Goal: Register for event/course

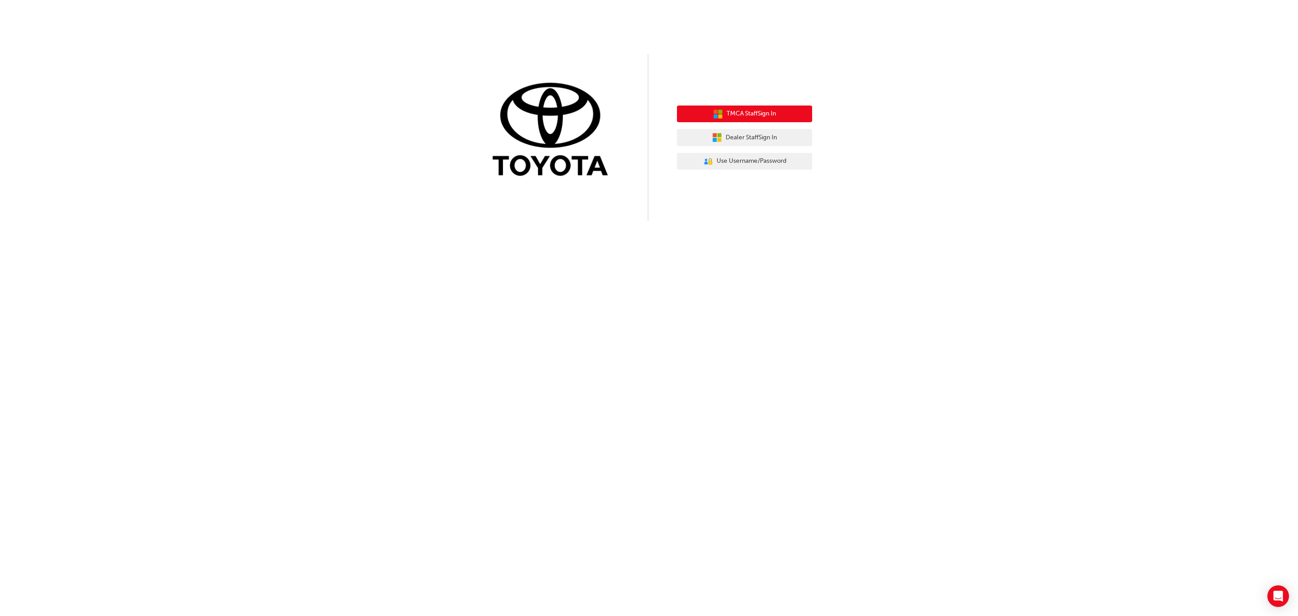
click at [762, 114] on span "TMCA Staff Sign In" at bounding box center [752, 114] width 50 height 10
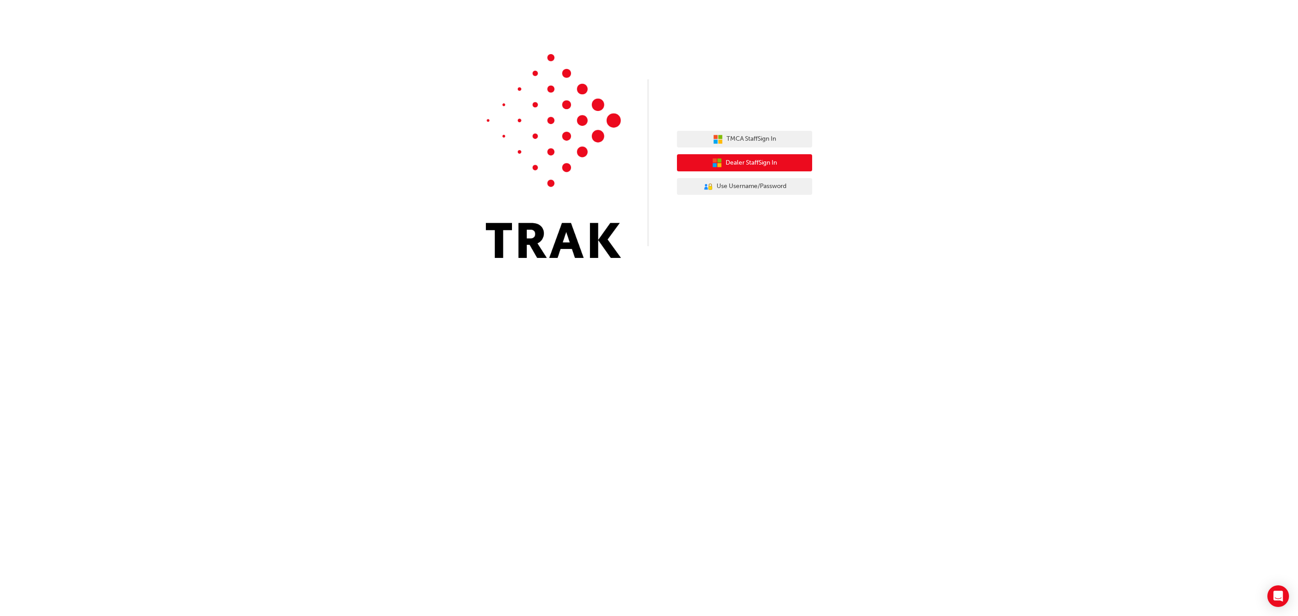
click at [715, 160] on icon "button" at bounding box center [715, 160] width 4 height 4
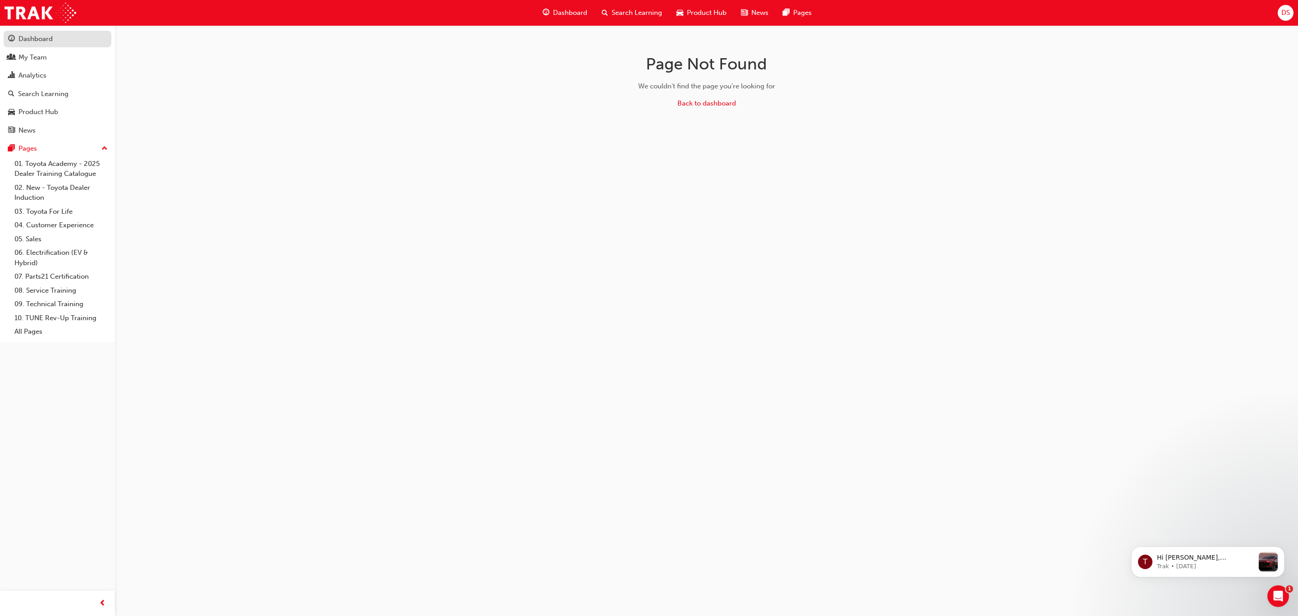
click at [38, 38] on div "Dashboard" at bounding box center [35, 39] width 34 height 10
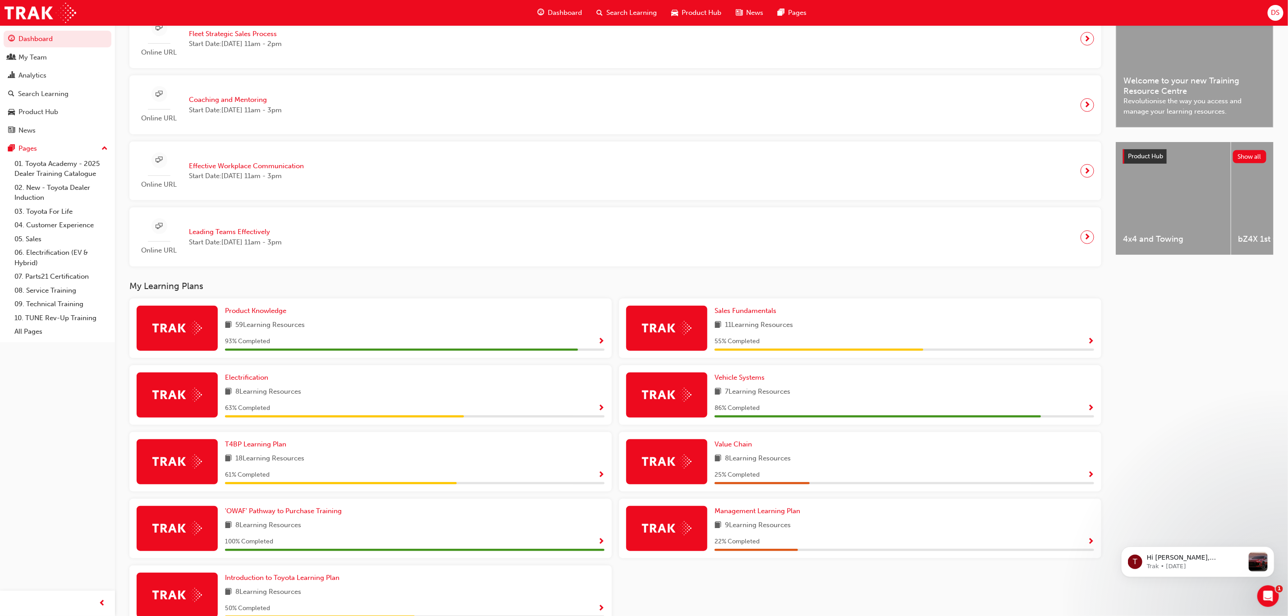
scroll to position [270, 0]
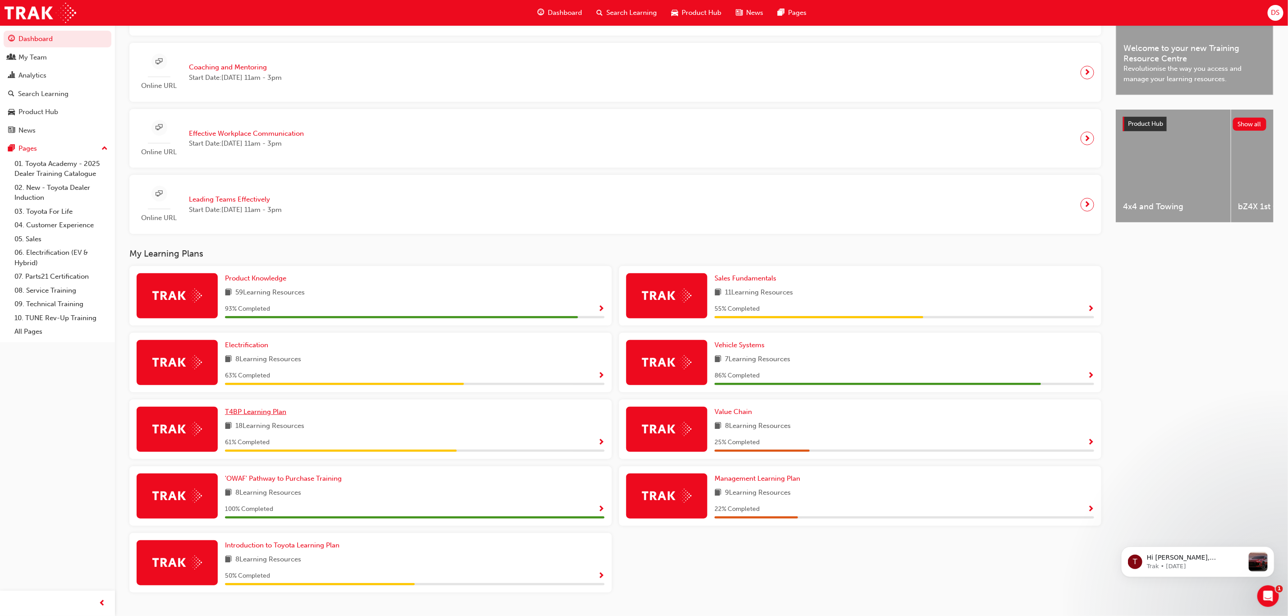
click at [246, 416] on span "T4BP Learning Plan" at bounding box center [255, 412] width 61 height 8
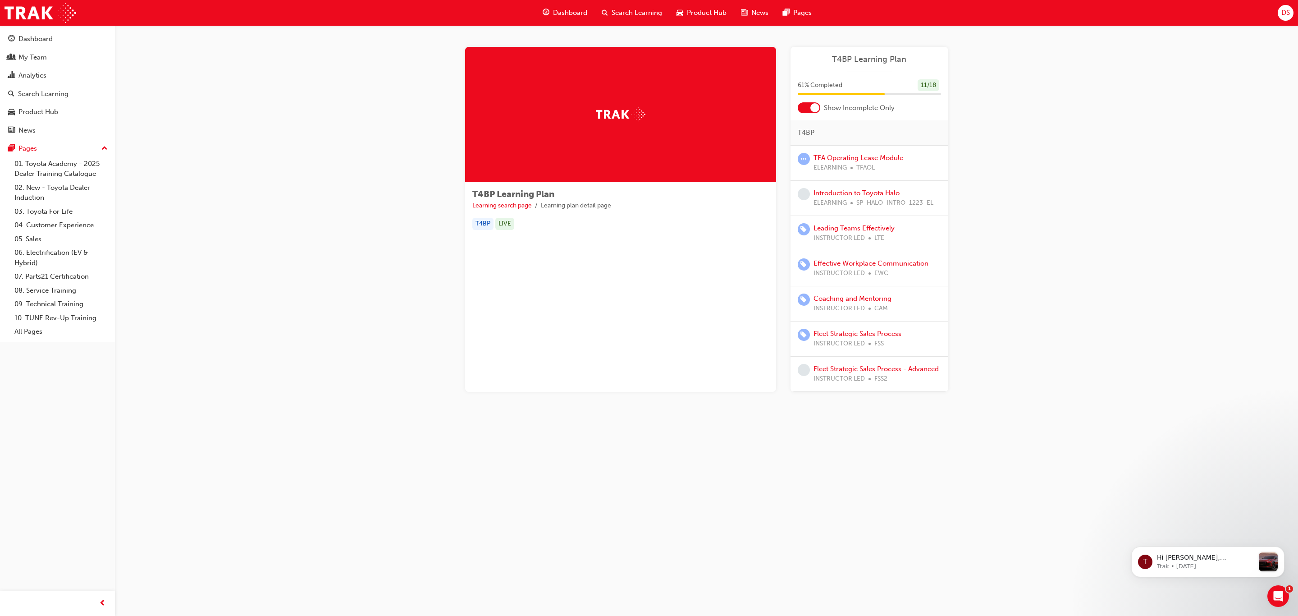
click at [813, 110] on div at bounding box center [815, 107] width 9 height 9
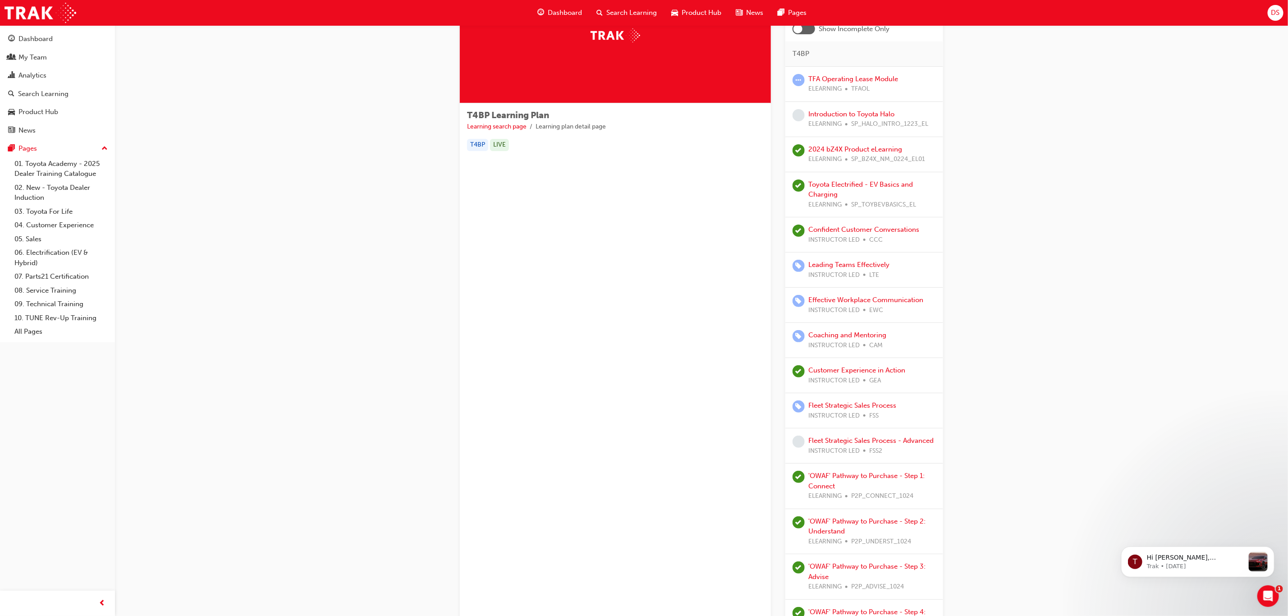
scroll to position [42, 0]
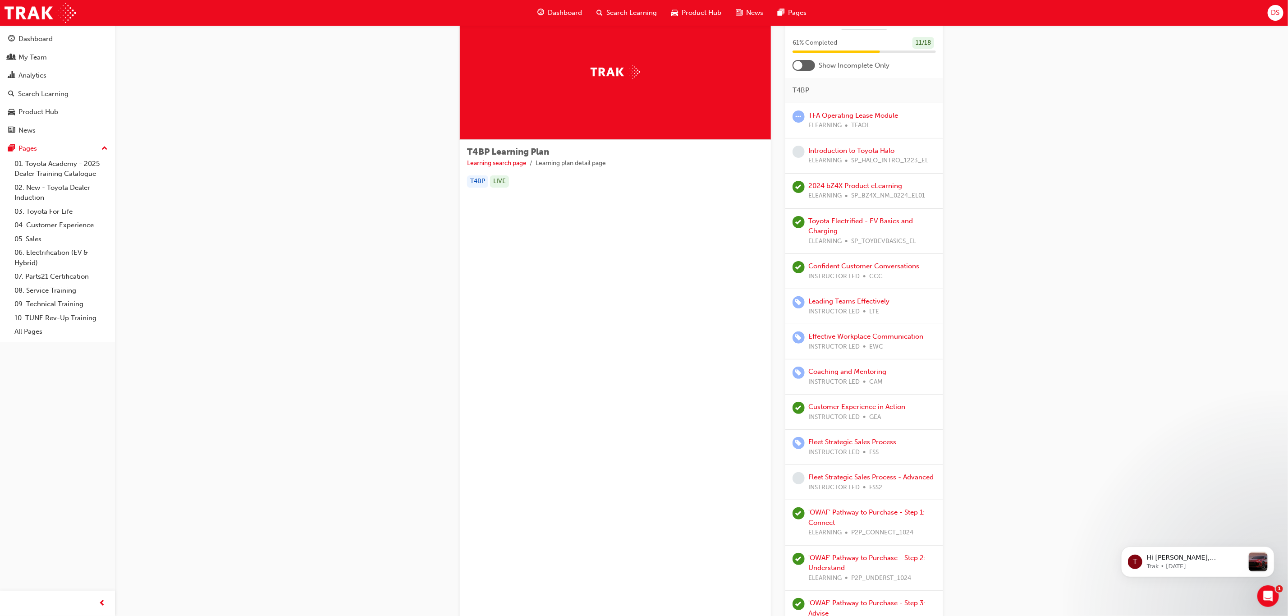
click at [795, 64] on div at bounding box center [797, 65] width 9 height 9
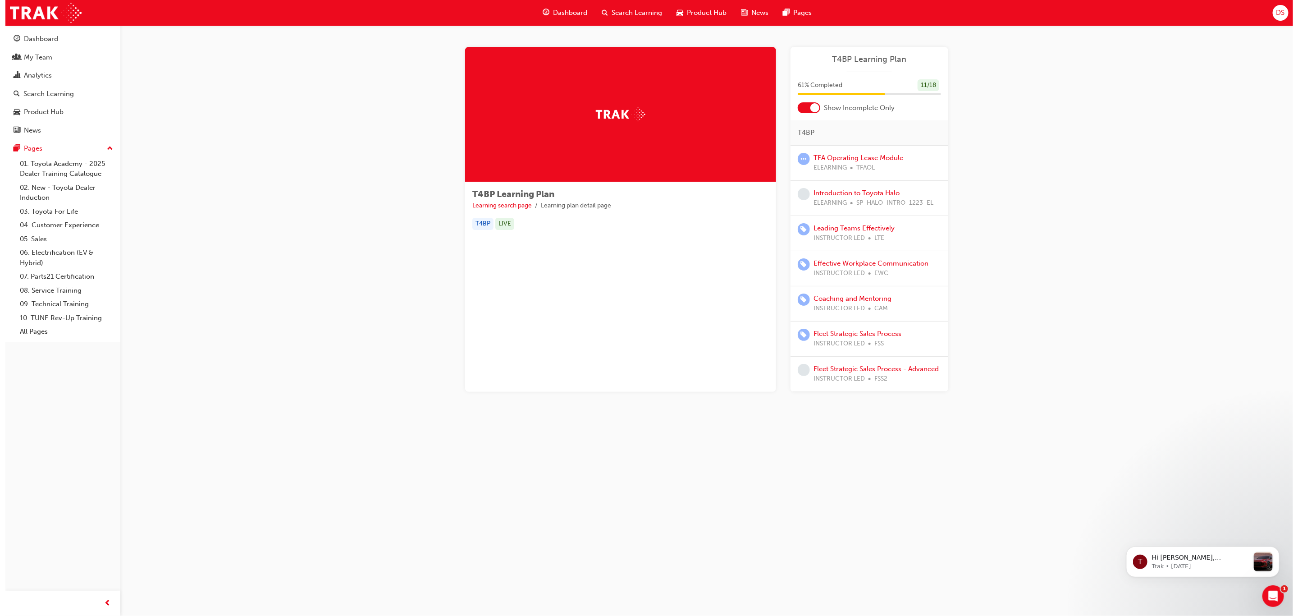
scroll to position [0, 0]
click at [855, 372] on link "Fleet Strategic Sales Process - Advanced" at bounding box center [876, 369] width 125 height 8
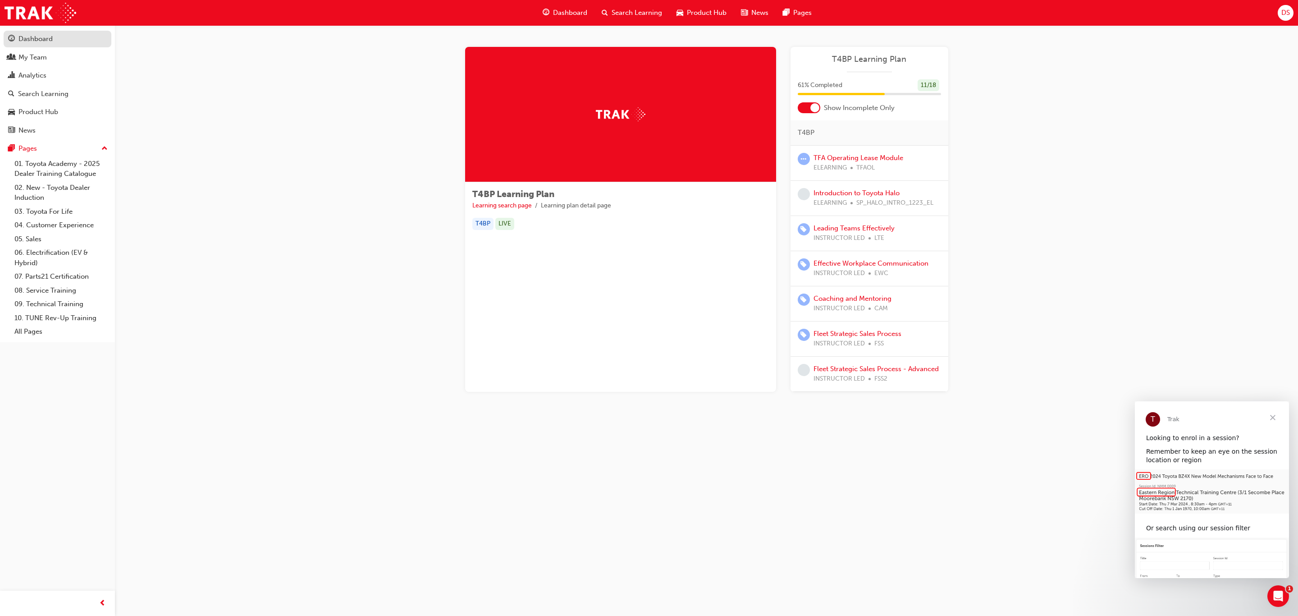
click at [36, 38] on div "Dashboard" at bounding box center [35, 39] width 34 height 10
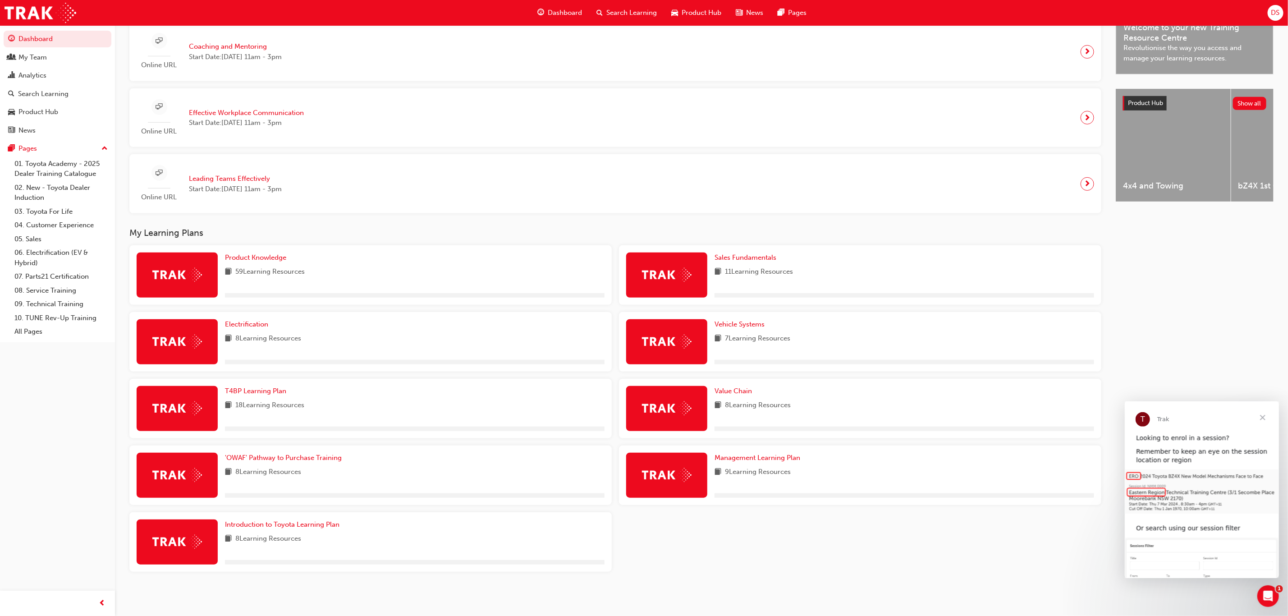
scroll to position [295, 0]
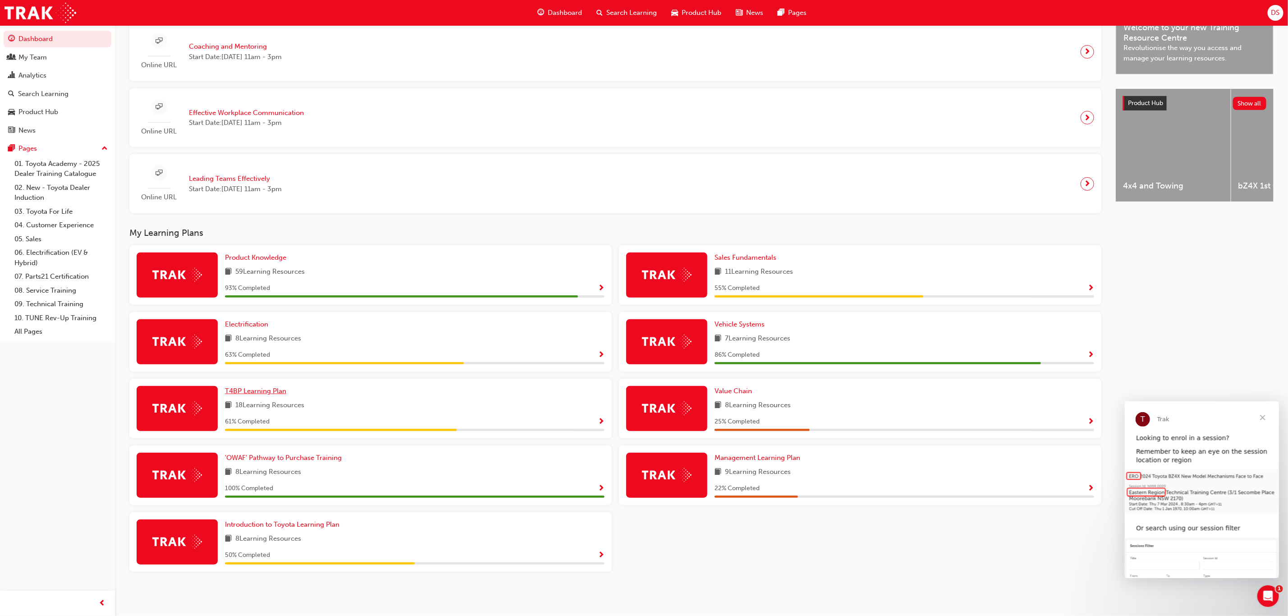
click at [245, 389] on span "T4BP Learning Plan" at bounding box center [255, 391] width 61 height 8
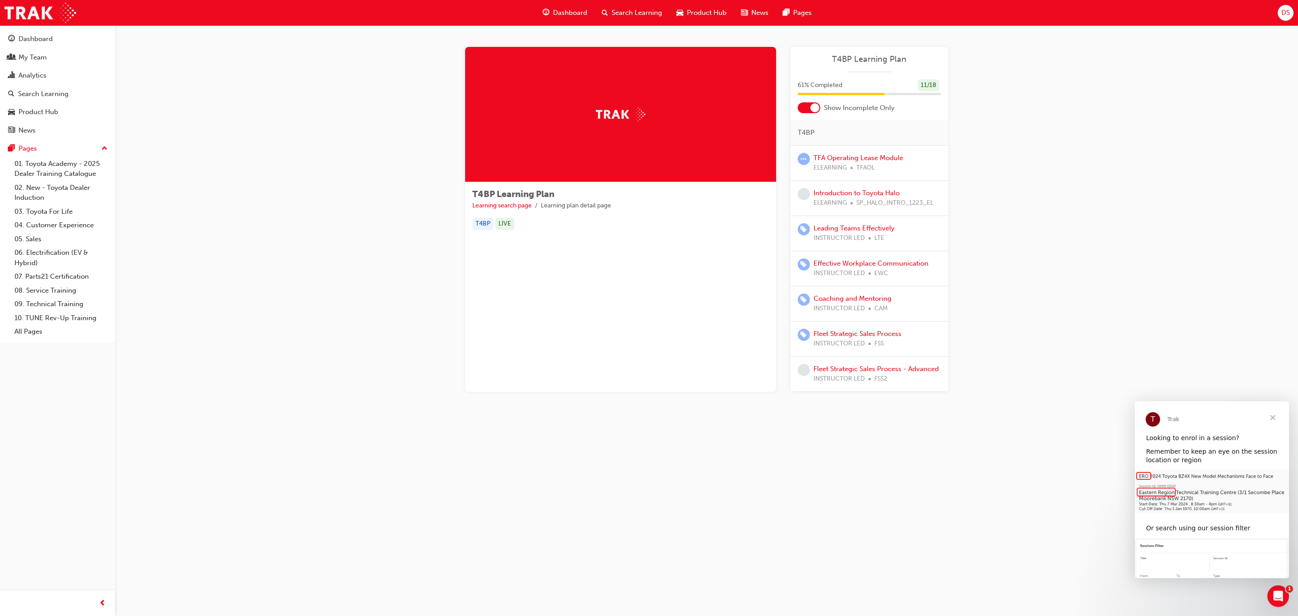
click at [812, 104] on div at bounding box center [815, 107] width 9 height 9
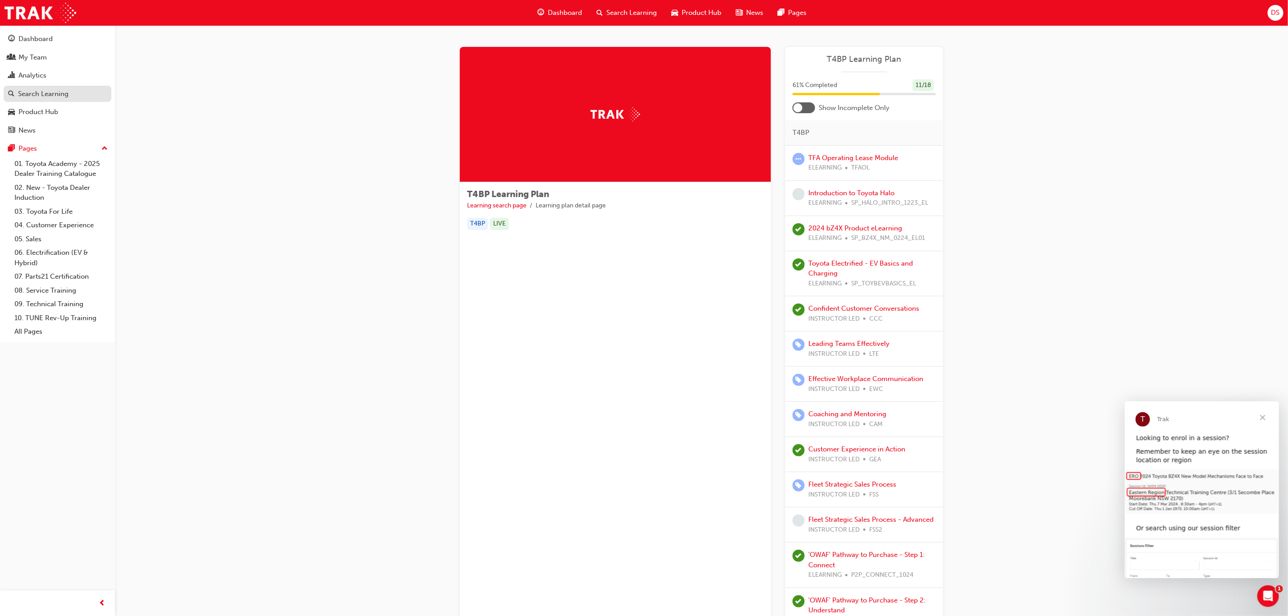
click at [34, 94] on div "Search Learning" at bounding box center [43, 94] width 50 height 10
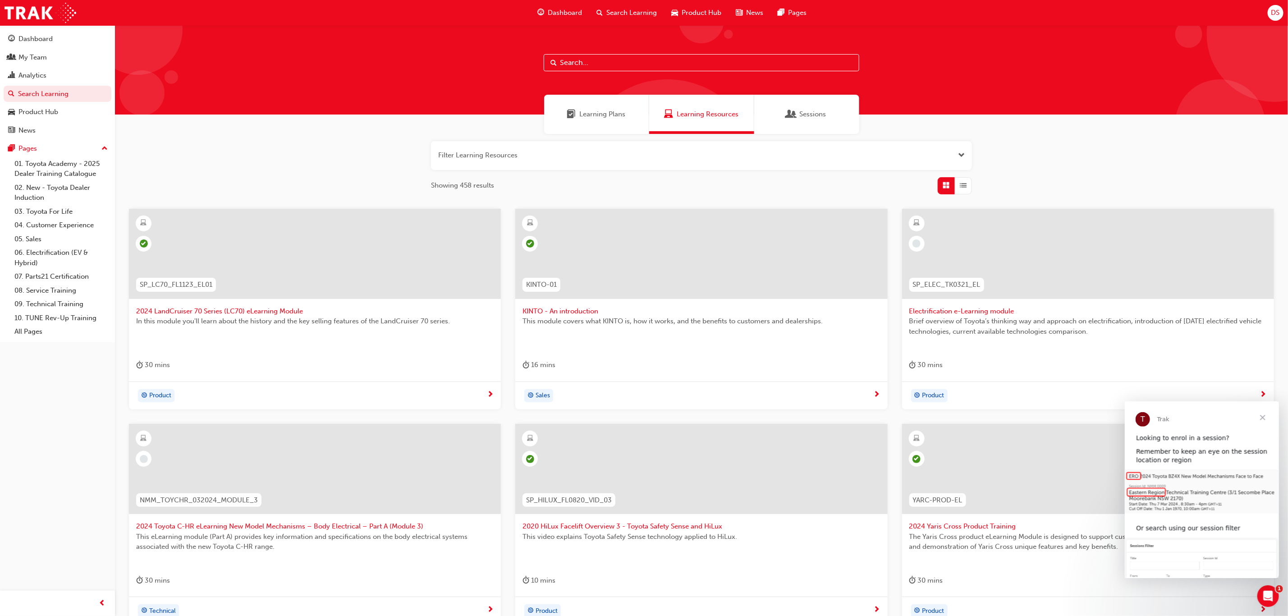
click at [595, 59] on input "text" at bounding box center [702, 62] width 316 height 17
paste input "Customer Discovery: Virtual Skill Building Course"
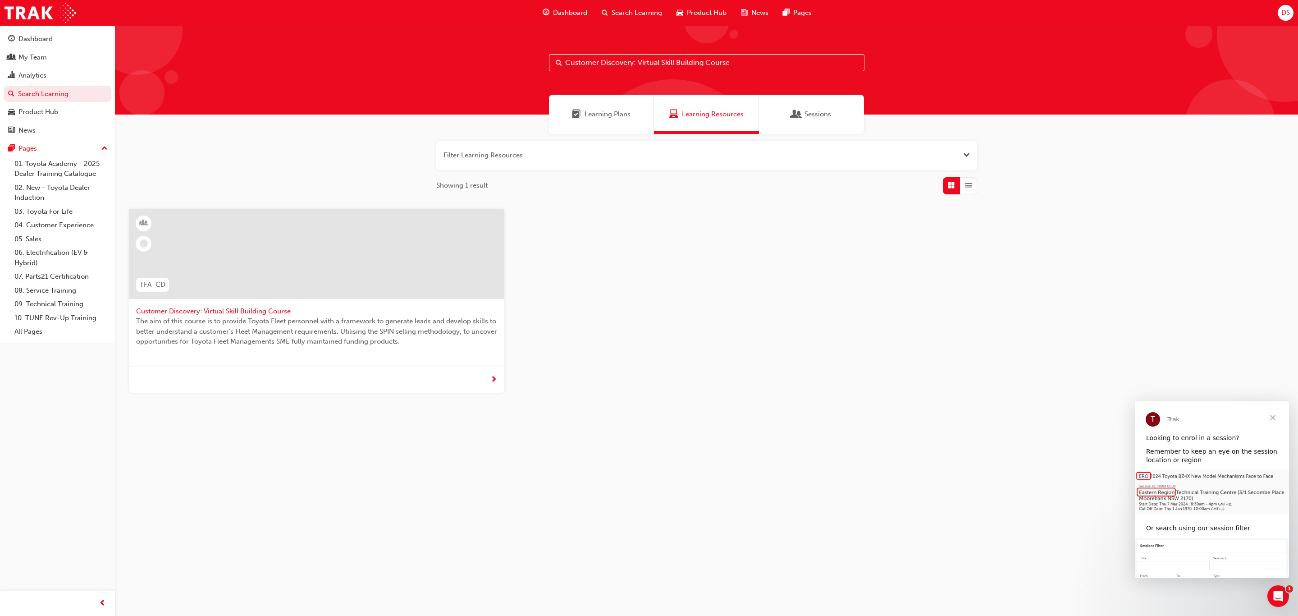
type input "Customer Discovery: Virtual Skill Building Course"
click at [199, 307] on span "Customer Discovery: Virtual Skill Building Course" at bounding box center [316, 311] width 361 height 10
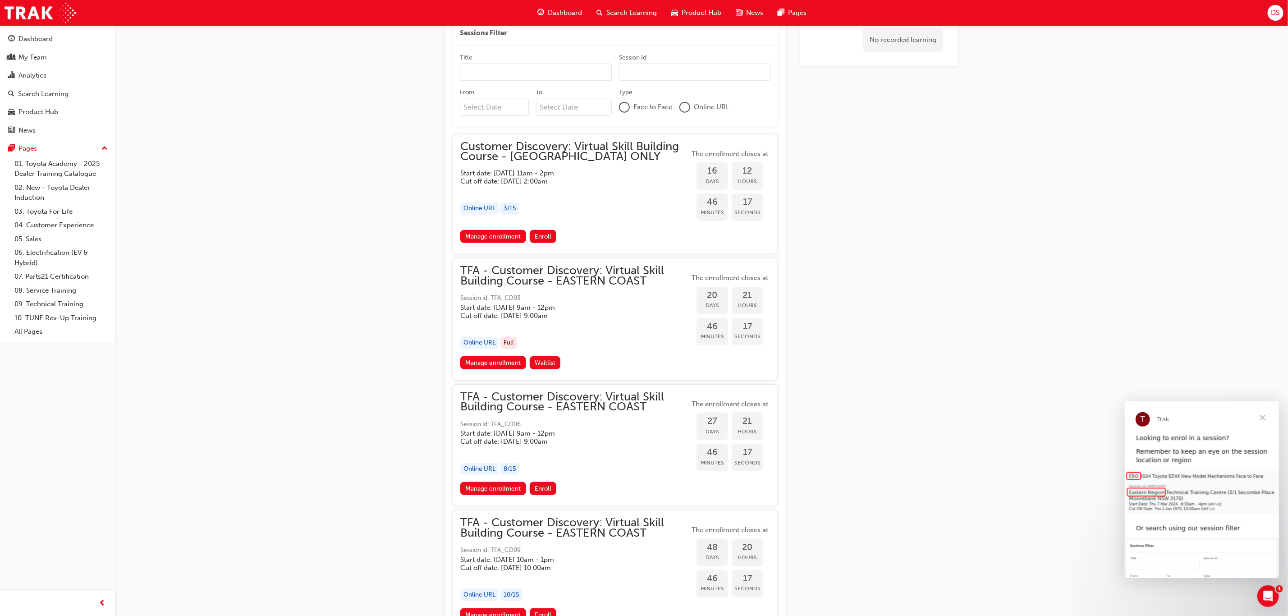
scroll to position [563, 0]
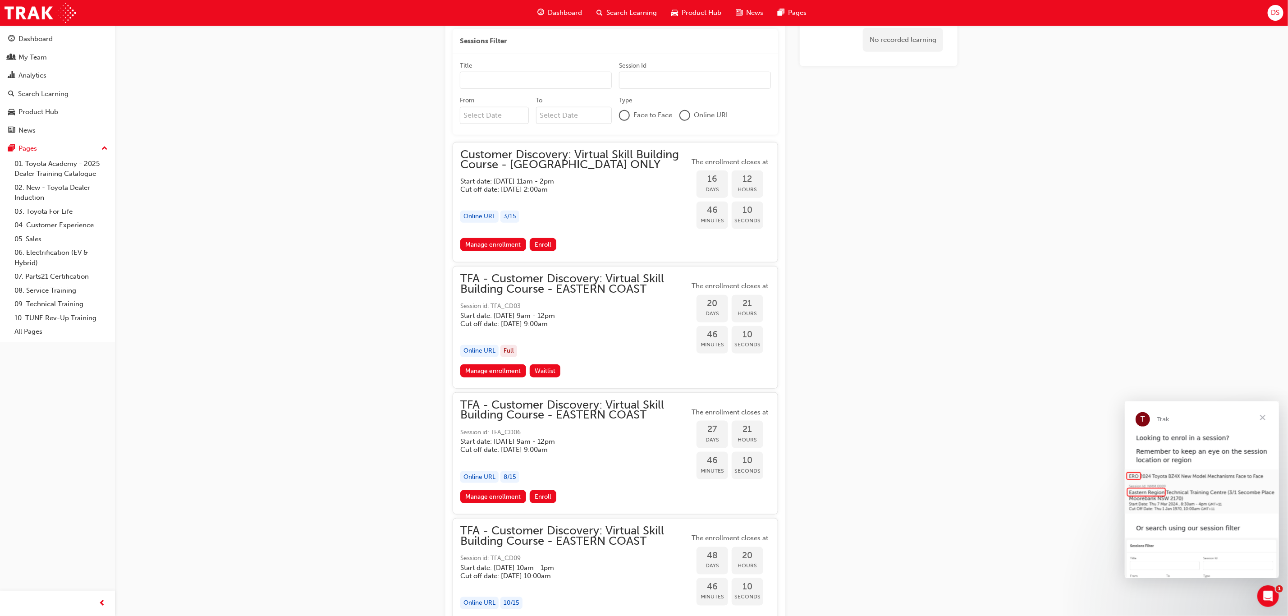
click at [683, 111] on div at bounding box center [684, 115] width 9 height 9
click at [489, 107] on input "From Previous Month Next Month August 2025 Su Mo Tu We Th Fr Sa 27 28 29 30 31 …" at bounding box center [494, 115] width 69 height 17
click at [553, 128] on span "Next Month" at bounding box center [553, 127] width 0 height 10
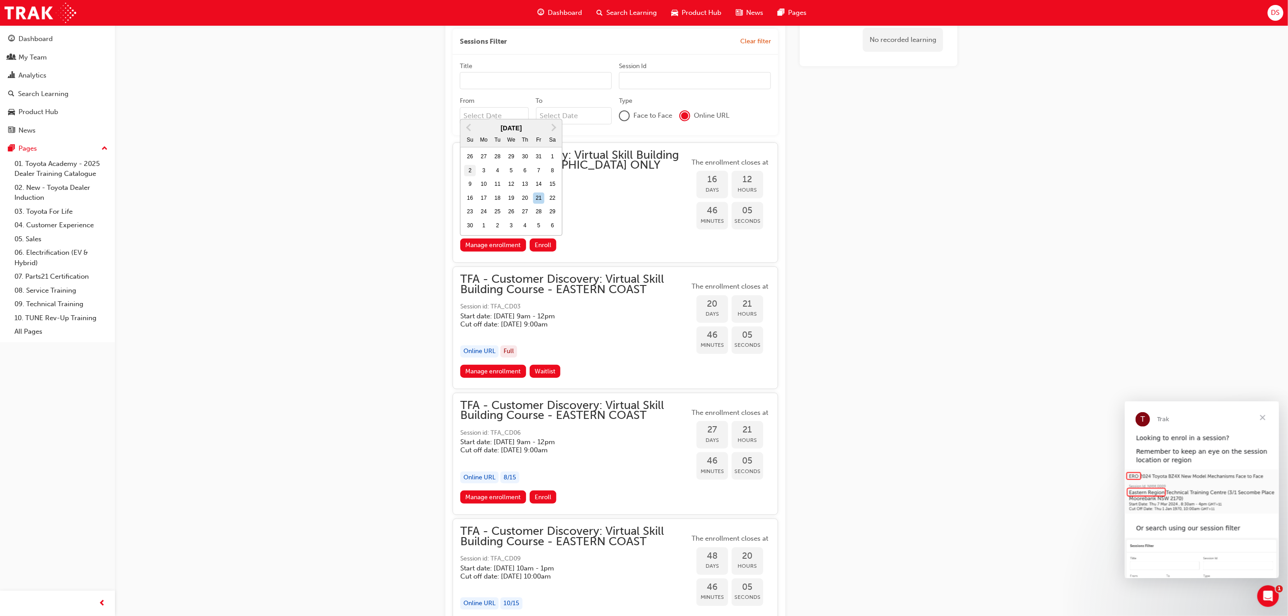
click at [473, 171] on div "2" at bounding box center [470, 171] width 12 height 12
click at [473, 124] on input "From November 2025 Previous Month Next Month November 2025 Su Mo Tu We Th Fr Sa…" at bounding box center [494, 115] width 69 height 17
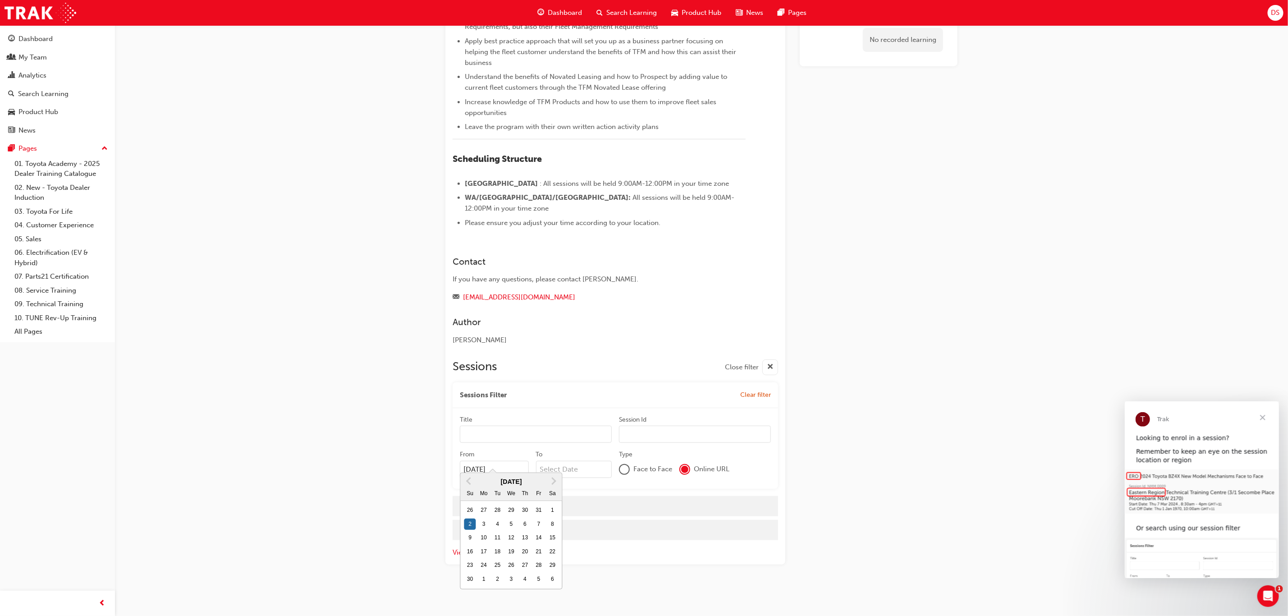
scroll to position [199, 0]
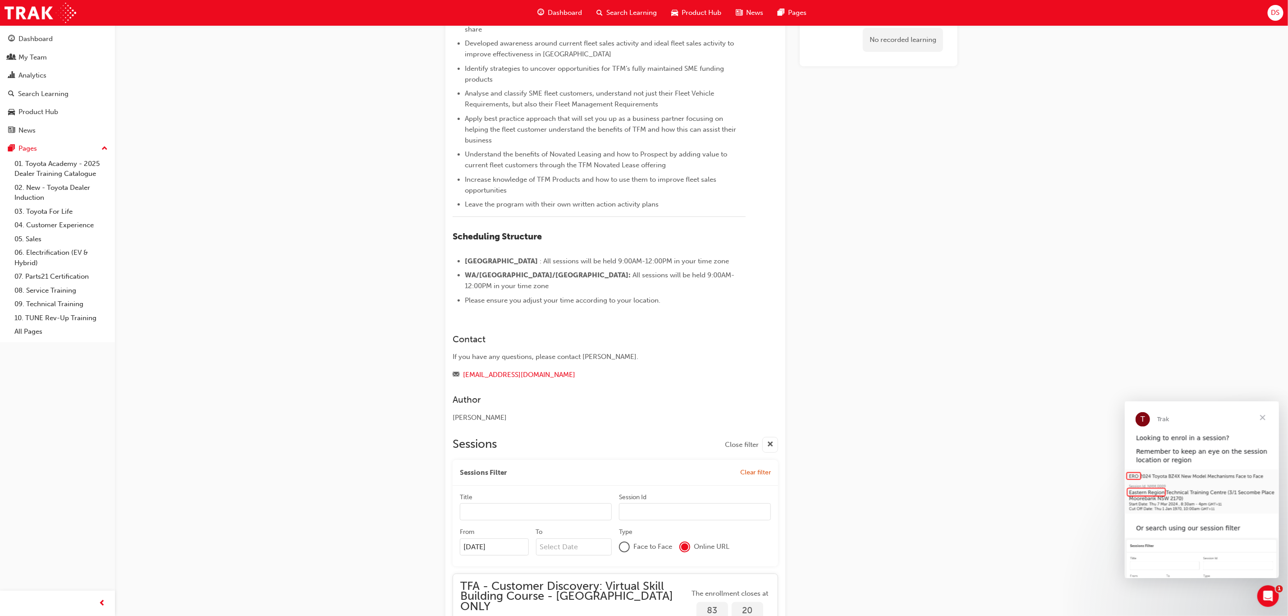
click at [387, 435] on div "Customer Discovery: Virtual Skill Building Course Instructor led TFA_CD What Pa…" at bounding box center [644, 324] width 1288 height 913
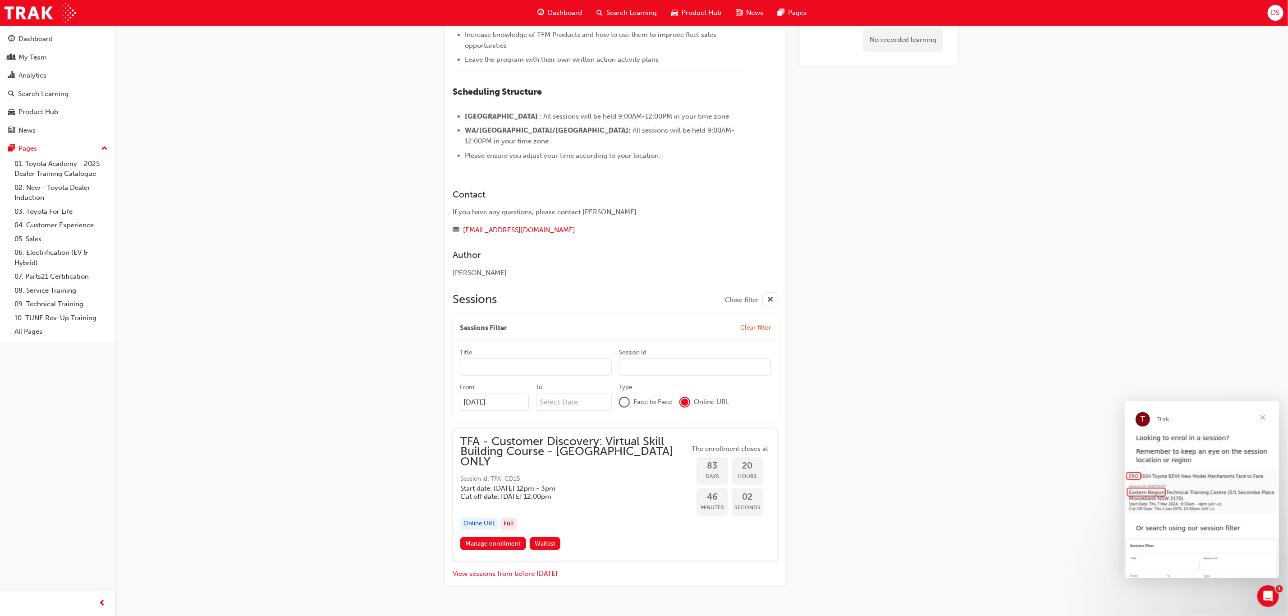
scroll to position [277, 0]
click at [501, 393] on input "02/11/25" at bounding box center [494, 401] width 69 height 17
click at [470, 412] on span "Previous Month" at bounding box center [470, 413] width 0 height 10
click at [513, 442] on div "1" at bounding box center [511, 442] width 12 height 12
click at [513, 410] on input "02/11/25" at bounding box center [494, 401] width 69 height 17
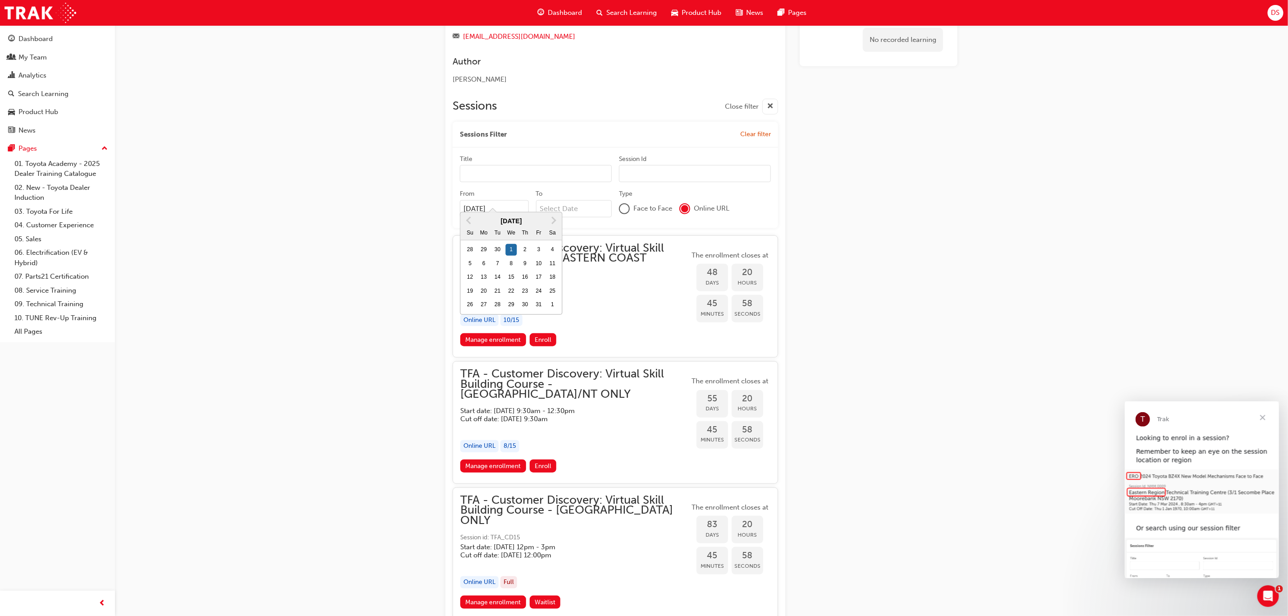
click at [408, 403] on div "Customer Discovery: Virtual Skill Building Course Instructor led TFA_CD What Pa…" at bounding box center [644, 112] width 1288 height 1165
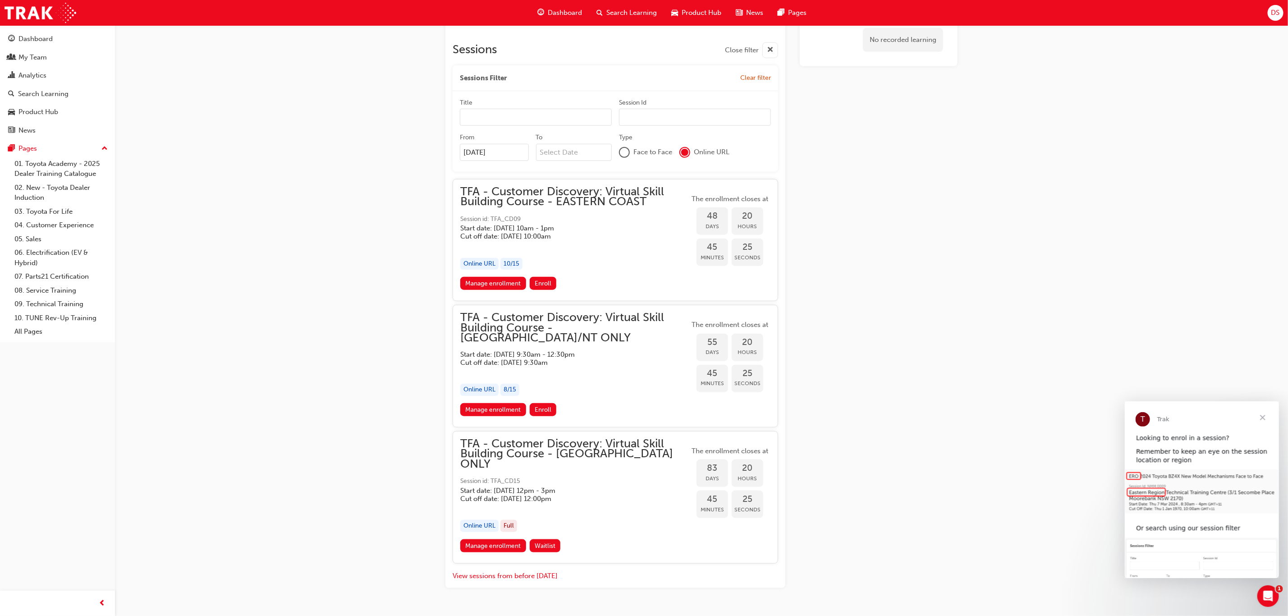
click at [505, 144] on input "01/10/25" at bounding box center [494, 152] width 69 height 17
click at [557, 163] on button "Next Month" at bounding box center [554, 164] width 14 height 14
click at [467, 206] on div "7" at bounding box center [470, 208] width 12 height 12
click at [467, 161] on input "01/10/25" at bounding box center [494, 152] width 69 height 17
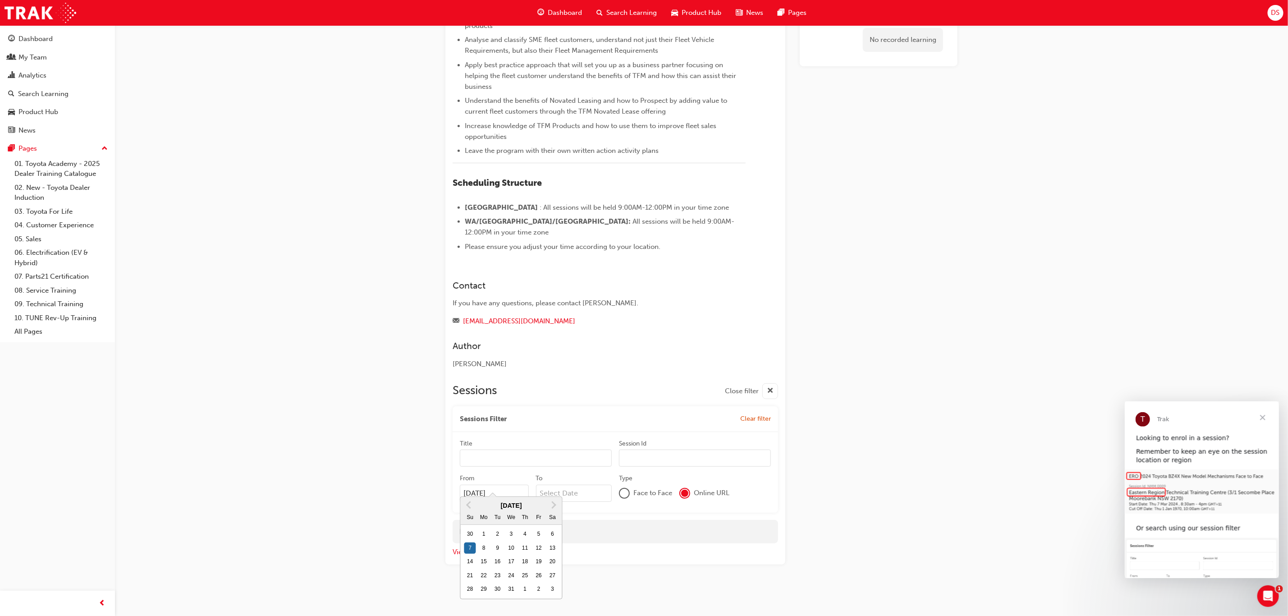
scroll to position [175, 0]
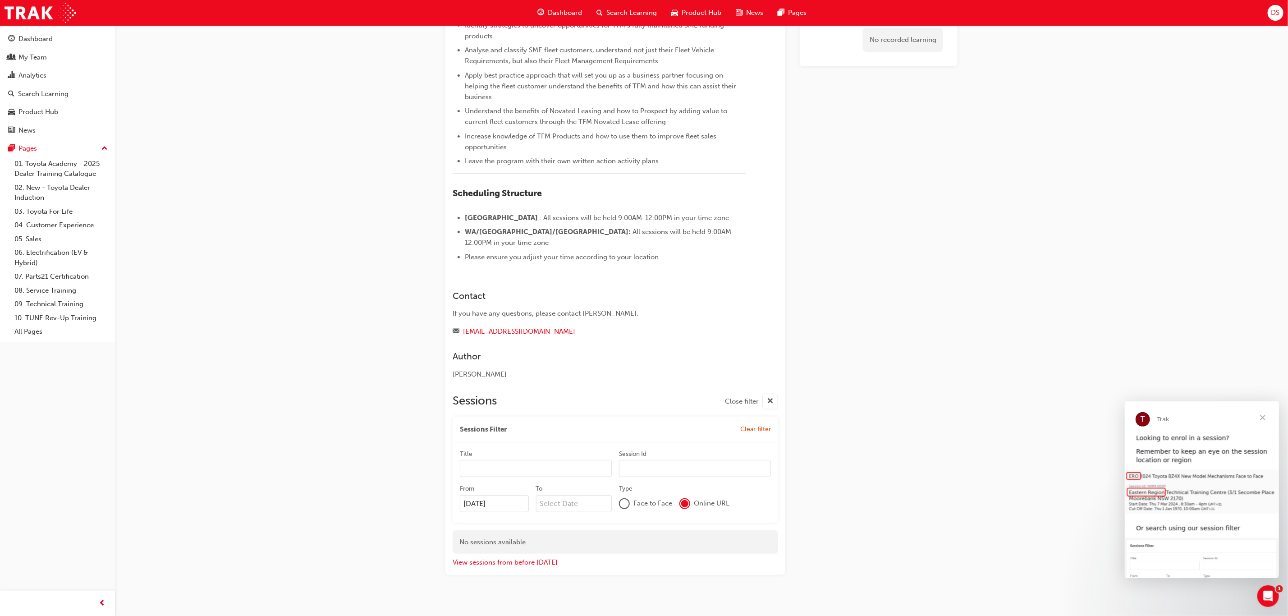
click at [397, 402] on div "Customer Discovery: Virtual Skill Building Course Instructor led TFA_CD What Pa…" at bounding box center [644, 225] width 1288 height 801
click at [504, 497] on input "07/12/25" at bounding box center [494, 503] width 69 height 17
click at [475, 512] on button "Previous Month" at bounding box center [469, 515] width 14 height 14
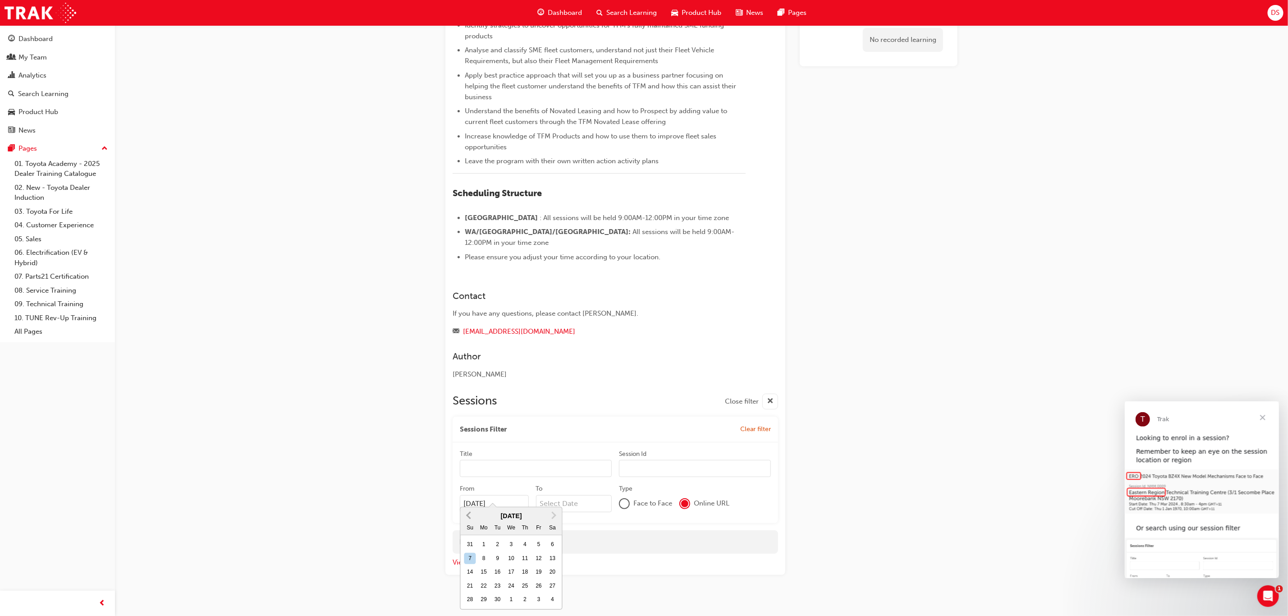
click at [475, 512] on button "Previous Month" at bounding box center [469, 515] width 14 height 14
click at [549, 516] on button "Next Month" at bounding box center [554, 515] width 14 height 14
click at [527, 583] on div "21" at bounding box center [525, 586] width 12 height 12
click at [527, 512] on input "07/12/25" at bounding box center [494, 503] width 69 height 17
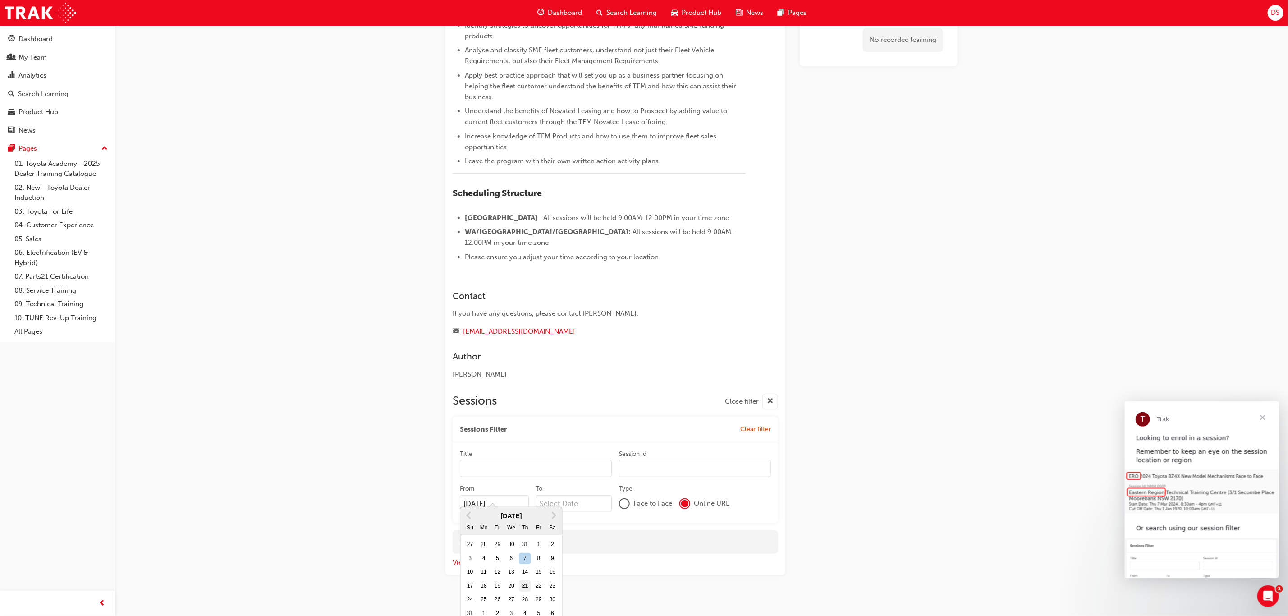
type input "21/08/25"
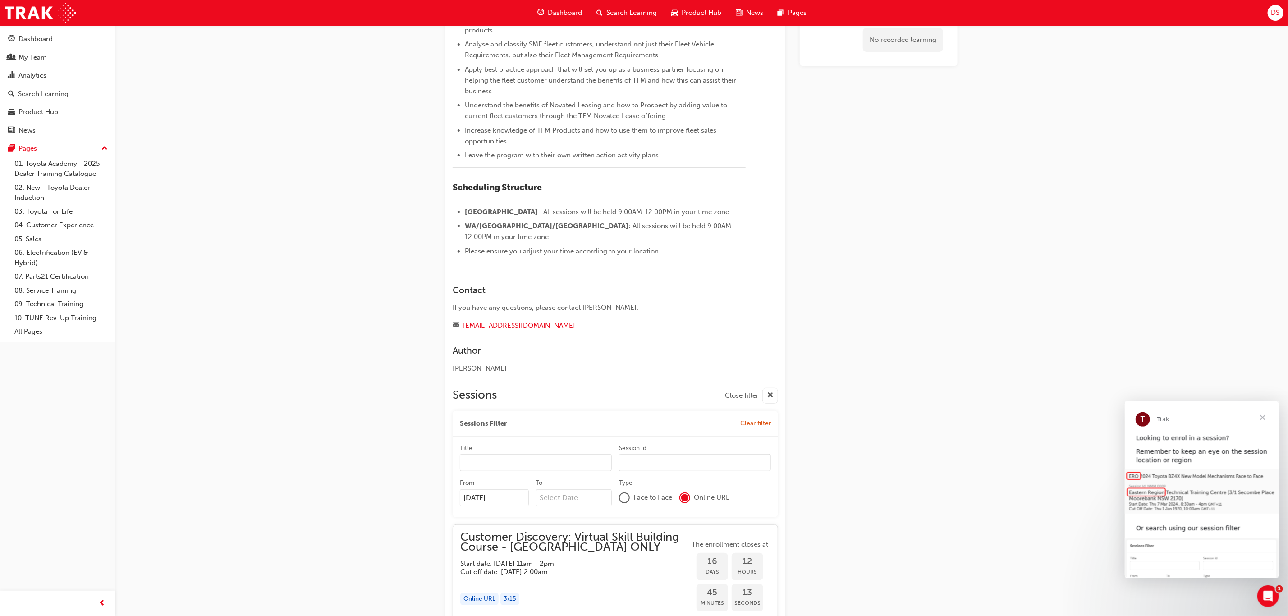
click at [312, 414] on div "Customer Discovery: Virtual Skill Building Course Instructor led TFA_CD What Pa…" at bounding box center [644, 590] width 1288 height 1542
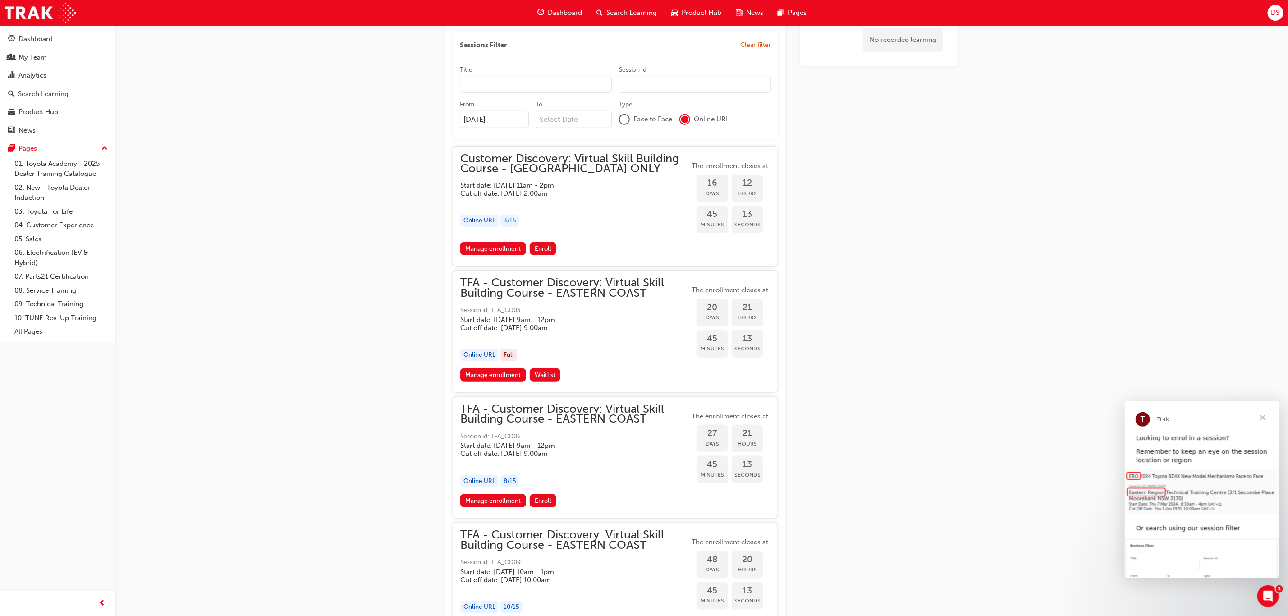
scroll to position [581, 0]
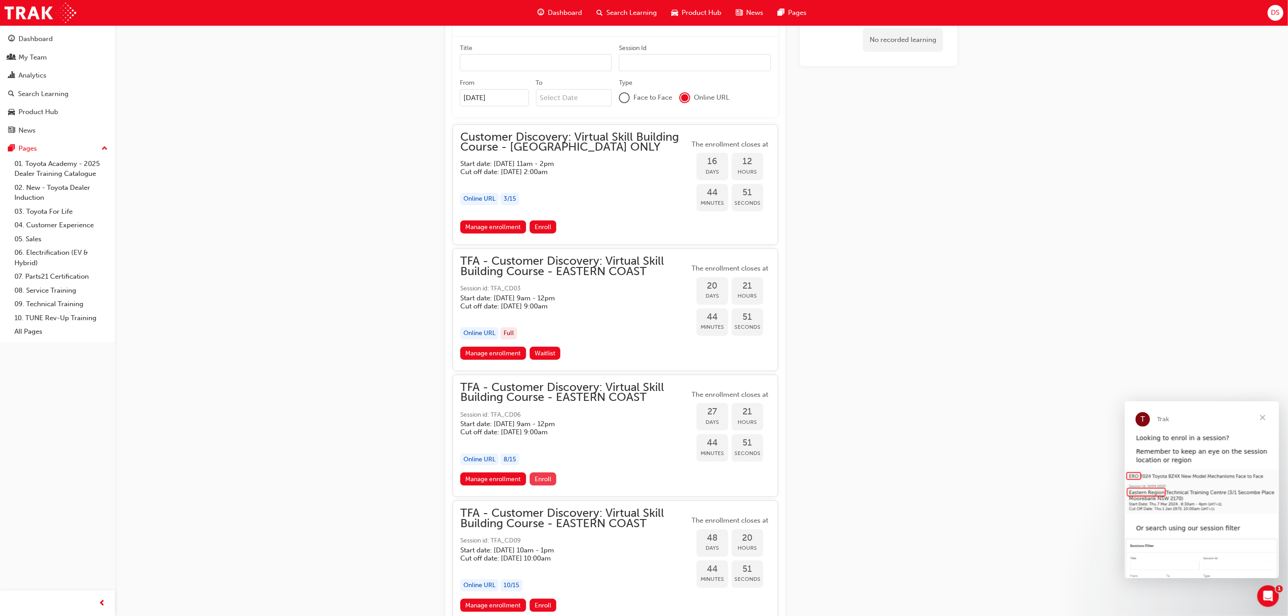
click at [541, 475] on span "Enroll" at bounding box center [543, 479] width 17 height 8
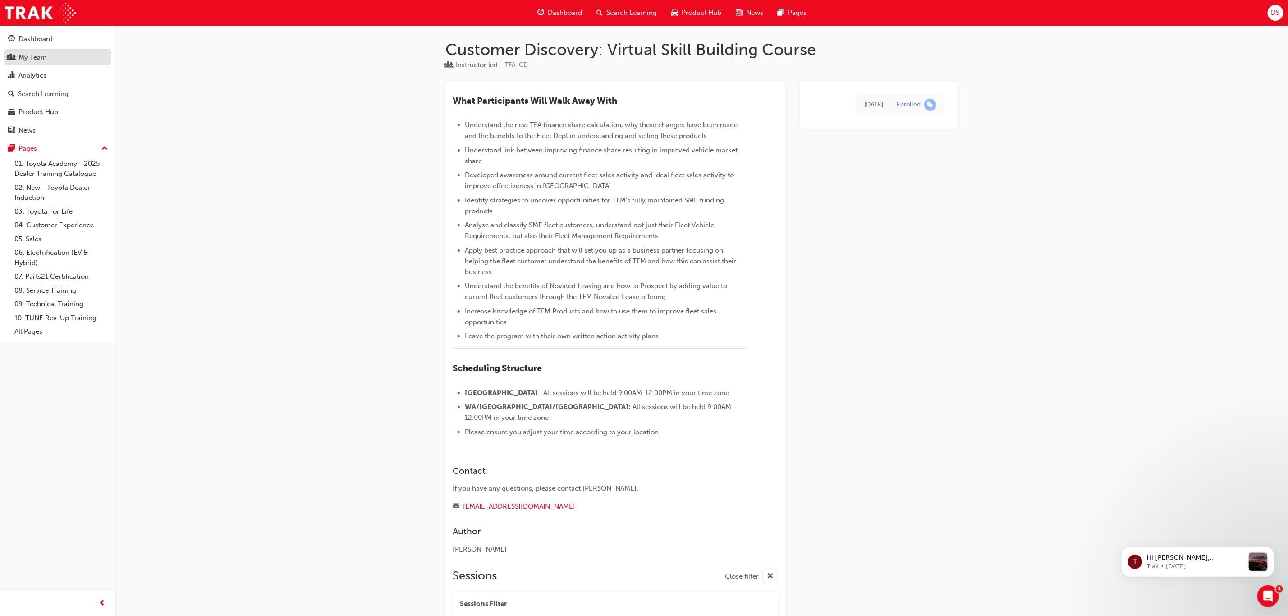
click at [27, 50] on link "My Team" at bounding box center [58, 57] width 108 height 17
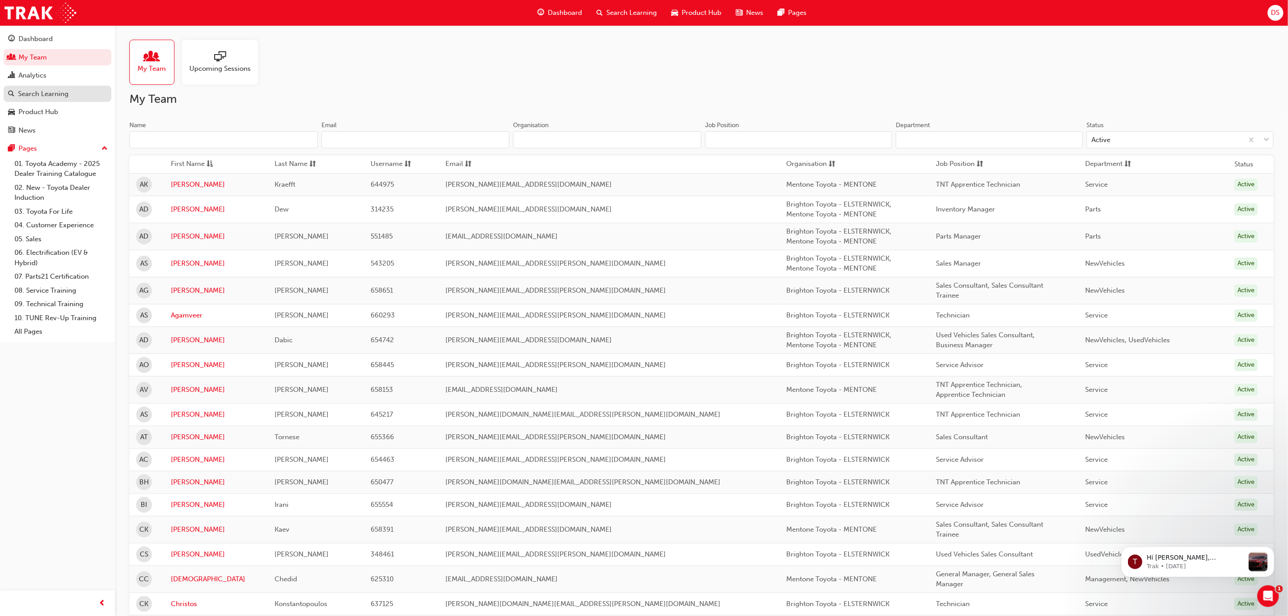
click at [32, 96] on div "Search Learning" at bounding box center [43, 94] width 50 height 10
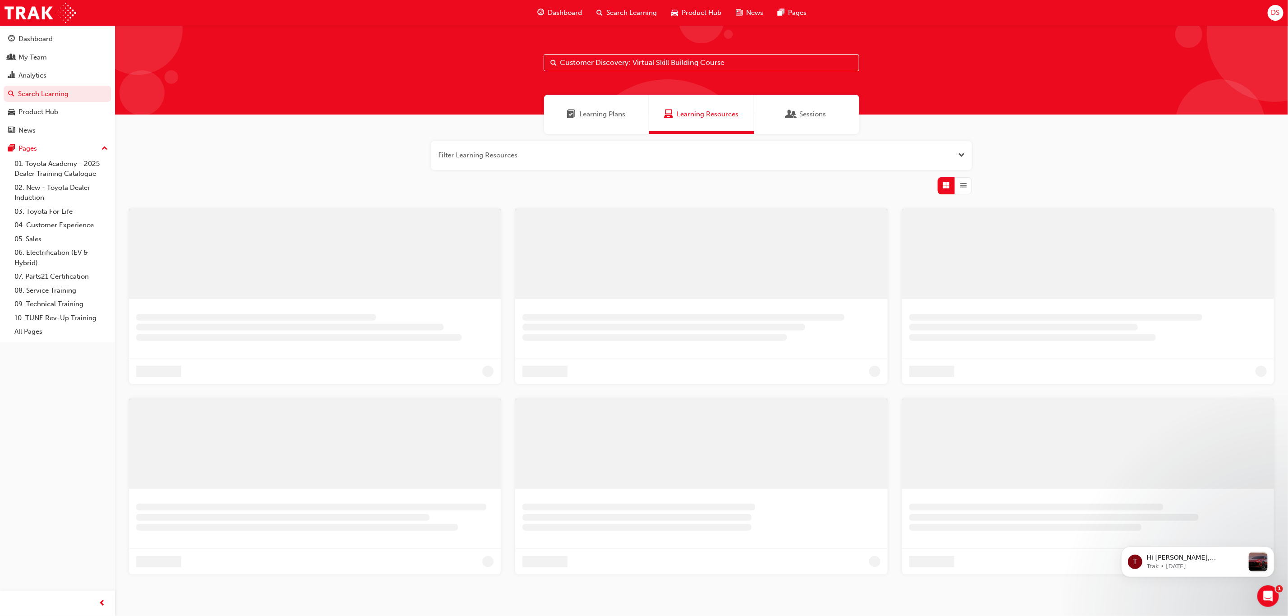
click at [574, 60] on input "Customer Discovery: Virtual Skill Building Course" at bounding box center [702, 62] width 316 height 17
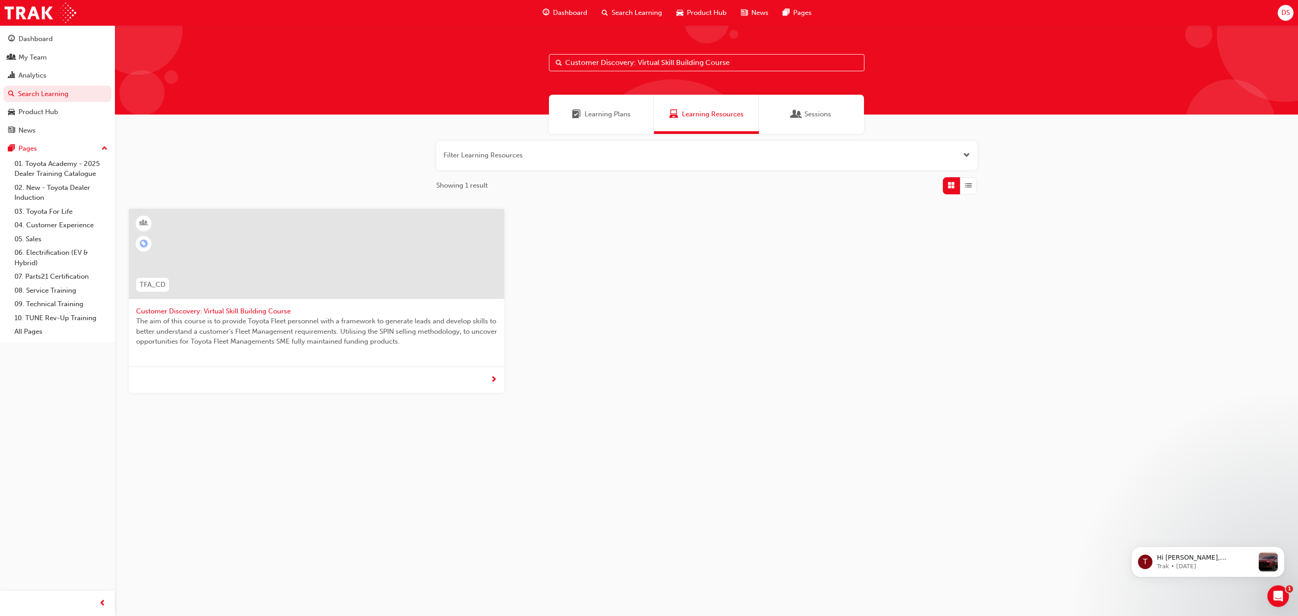
drag, startPoint x: 747, startPoint y: 58, endPoint x: 479, endPoint y: 83, distance: 268.5
click at [480, 83] on div "Customer Discovery: Virtual Skill Building Course" at bounding box center [706, 69] width 1183 height 89
paste input "Introduction to Toyota Halo"
type input "Introduction to Toyota Halo"
click at [205, 315] on span "Introduction to Toyota Halo" at bounding box center [316, 311] width 361 height 10
